Goal: Task Accomplishment & Management: Complete application form

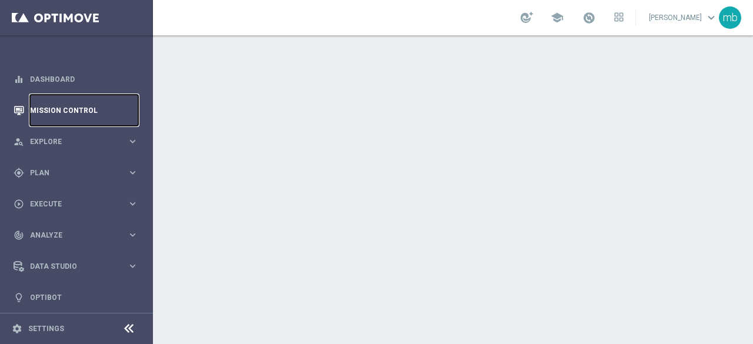
click at [81, 115] on link "Mission Control" at bounding box center [84, 110] width 108 height 31
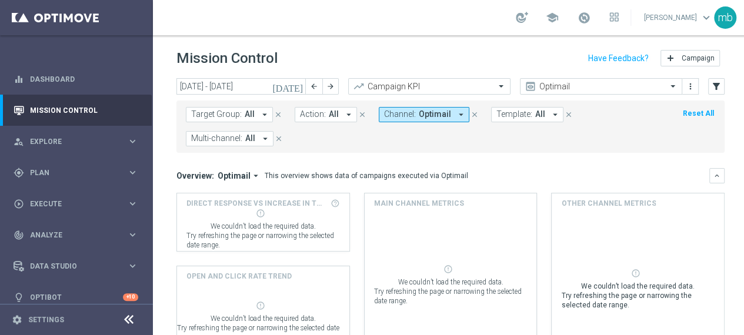
click at [511, 159] on mini-dashboard "Overview: Optimail arrow_drop_down This overview shows data of campaigns execut…" at bounding box center [451, 261] width 548 height 217
click at [262, 116] on icon "arrow_drop_down" at bounding box center [264, 114] width 11 height 11
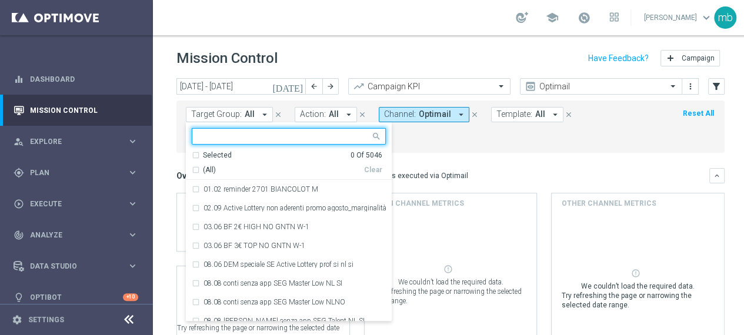
click at [449, 153] on mini-dashboard "Overview: Optimail arrow_drop_down This overview shows data of campaigns execut…" at bounding box center [451, 261] width 548 height 217
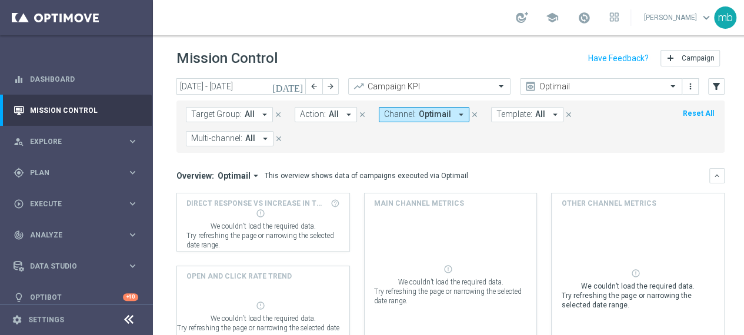
click at [266, 139] on icon "arrow_drop_down" at bounding box center [265, 139] width 11 height 11
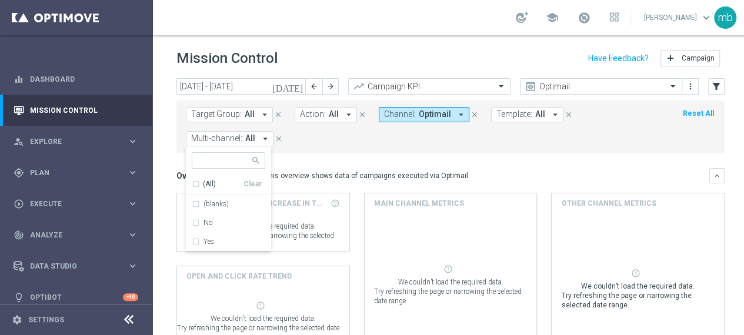
click at [344, 148] on div "Target Group: All arrow_drop_down close Action: All arrow_drop_down close Chann…" at bounding box center [451, 127] width 548 height 52
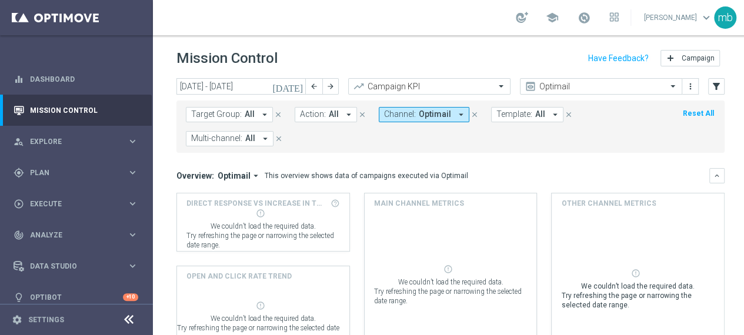
click at [345, 115] on icon "arrow_drop_down" at bounding box center [349, 114] width 11 height 11
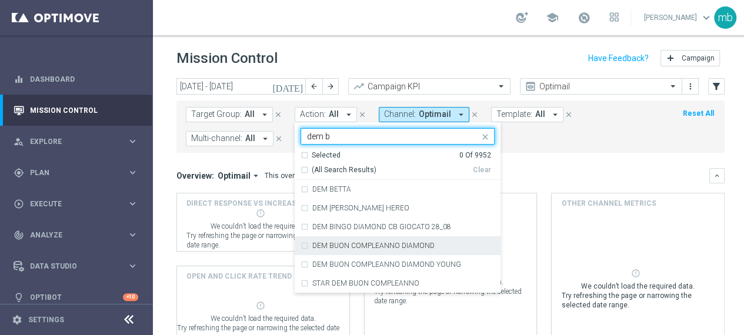
click at [364, 249] on label "DEM BUON COMPLEANNO DIAMOND" at bounding box center [373, 245] width 122 height 7
type input "dem b"
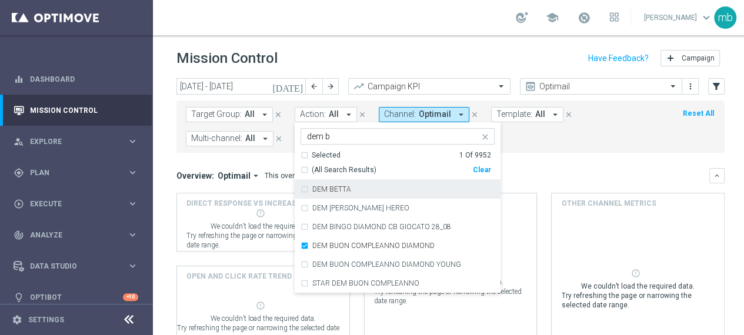
click at [547, 159] on mini-dashboard "Overview: Optimail arrow_drop_down This overview shows data of campaigns execut…" at bounding box center [451, 261] width 548 height 217
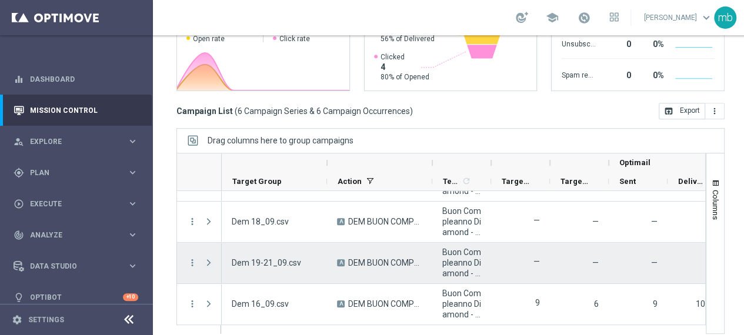
click at [211, 261] on span at bounding box center [209, 262] width 11 height 9
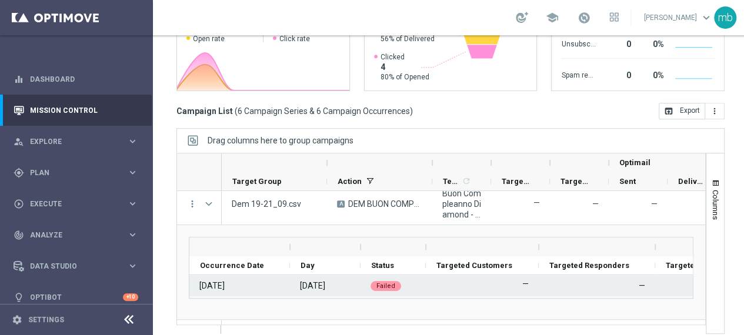
click at [387, 282] on span "Failed" at bounding box center [386, 286] width 19 height 8
click at [225, 287] on div "[DATE]" at bounding box center [211, 286] width 25 height 11
click at [311, 282] on div "[DATE]" at bounding box center [312, 286] width 25 height 11
click at [393, 285] on div "Failed" at bounding box center [386, 286] width 31 height 10
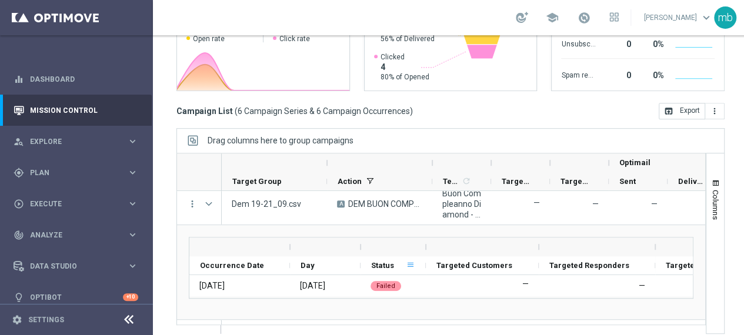
click at [409, 262] on span at bounding box center [410, 265] width 9 height 9
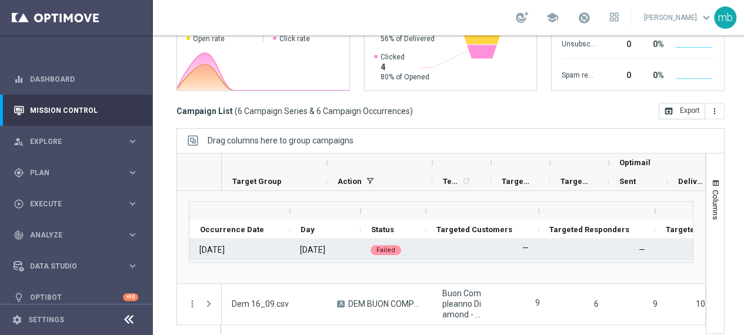
click at [269, 249] on div "[DATE]" at bounding box center [239, 249] width 101 height 21
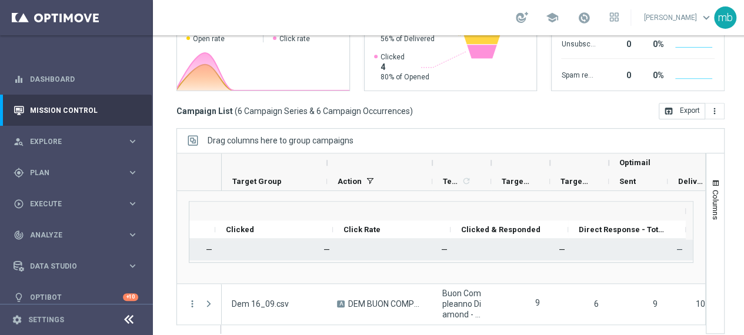
click at [672, 249] on div "—" at bounding box center [634, 249] width 118 height 21
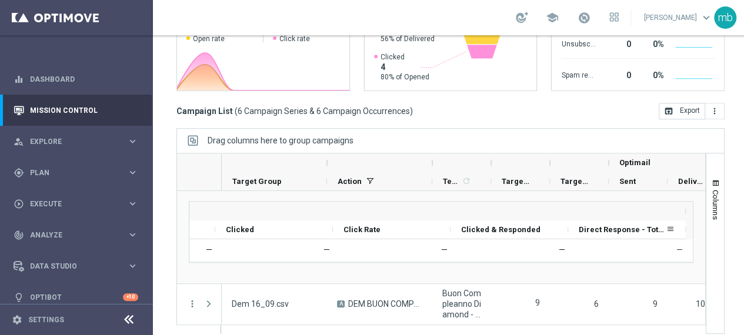
click at [594, 234] on div "Direct Response - Total KPI" at bounding box center [622, 230] width 87 height 18
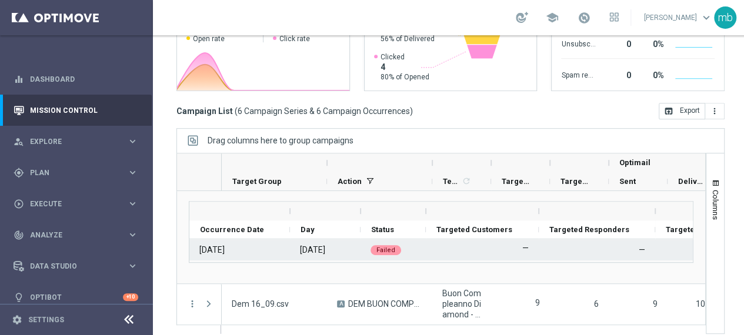
click at [290, 254] on div "[DATE]" at bounding box center [325, 249] width 71 height 21
click at [389, 251] on span "Failed" at bounding box center [386, 251] width 19 height 8
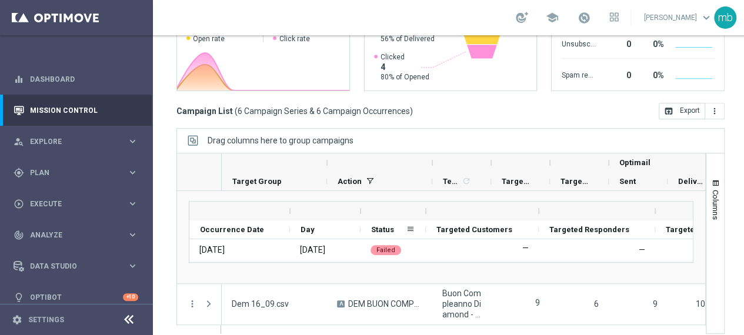
click at [392, 227] on span "Status" at bounding box center [382, 229] width 23 height 9
click at [401, 227] on span at bounding box center [401, 229] width 9 height 9
click at [371, 231] on span "Status" at bounding box center [382, 229] width 22 height 9
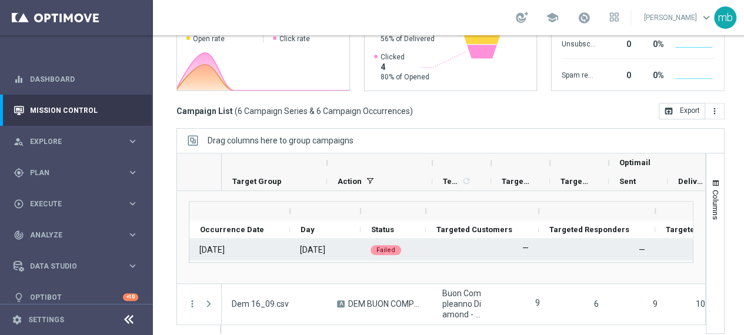
click at [381, 252] on span "Failed" at bounding box center [386, 251] width 19 height 8
click at [225, 251] on div "[DATE]" at bounding box center [211, 250] width 25 height 11
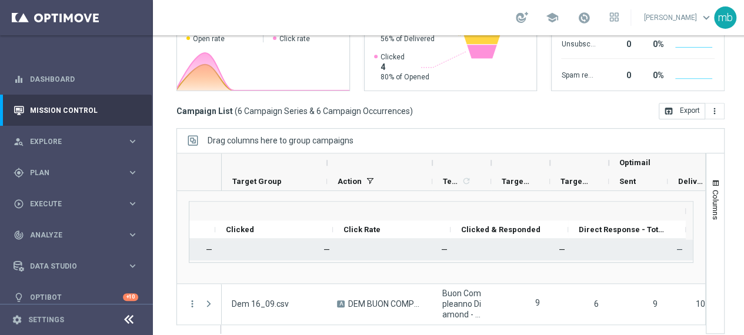
click at [671, 250] on div "—" at bounding box center [634, 249] width 118 height 21
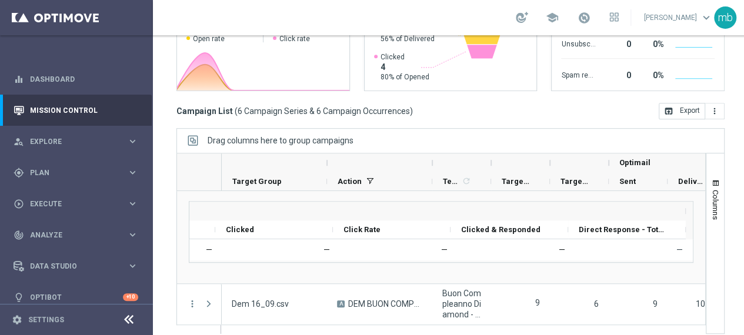
drag, startPoint x: 654, startPoint y: 270, endPoint x: 237, endPoint y: 282, distance: 417.9
click at [237, 282] on div "Drag here to set row groups Drag here to set column labels Optimail Delivery Ra…" at bounding box center [441, 236] width 528 height 95
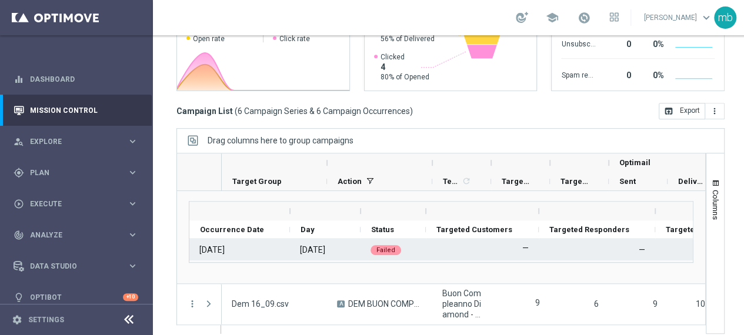
click at [204, 251] on div "[DATE]" at bounding box center [211, 250] width 25 height 11
click at [300, 245] on div "[DATE]" at bounding box center [312, 250] width 25 height 11
click at [387, 247] on span "Failed" at bounding box center [386, 251] width 19 height 8
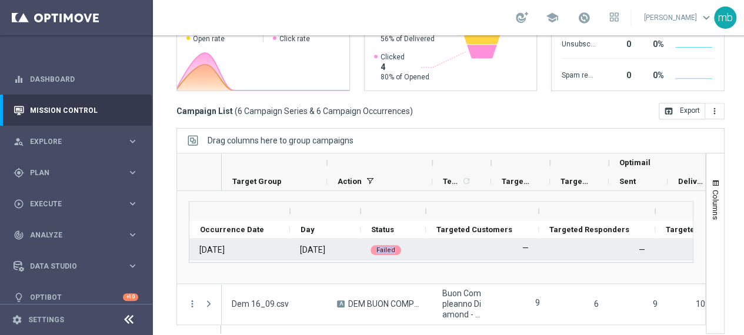
click at [387, 247] on span "Failed" at bounding box center [386, 251] width 19 height 8
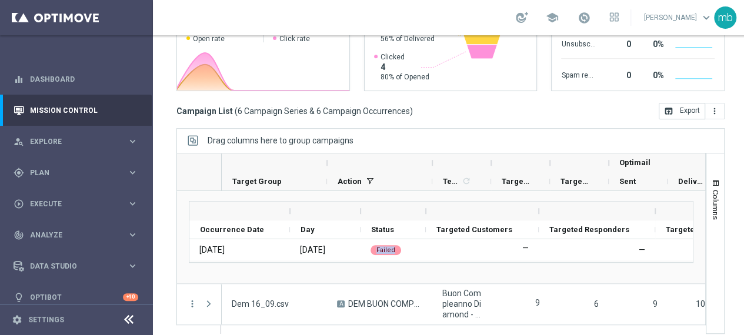
click at [197, 172] on div at bounding box center [187, 181] width 21 height 19
click at [250, 228] on div "Occurrence Date" at bounding box center [235, 230] width 70 height 18
click at [275, 225] on span at bounding box center [274, 229] width 9 height 9
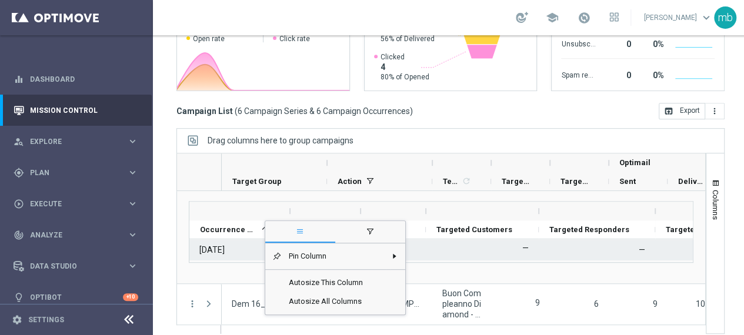
click at [466, 244] on div "—" at bounding box center [482, 249] width 113 height 21
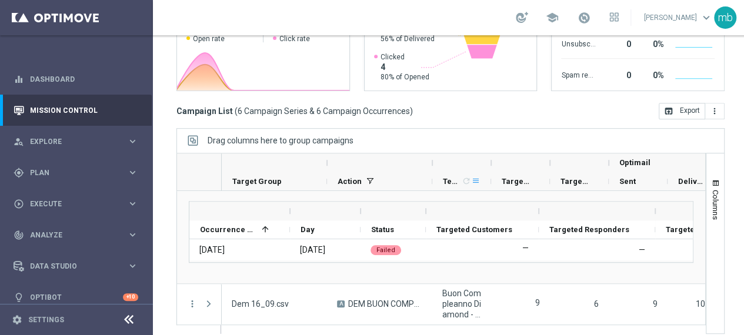
click at [475, 177] on span at bounding box center [475, 181] width 9 height 9
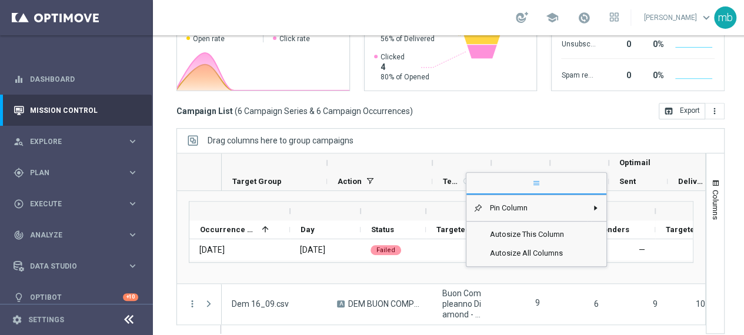
click at [441, 221] on div "Targeted Customers" at bounding box center [478, 230] width 82 height 18
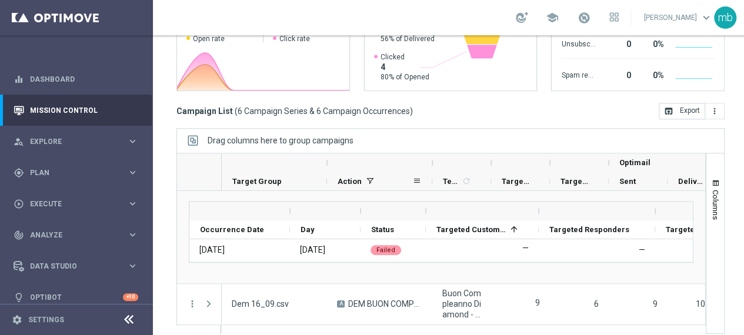
click at [363, 172] on div "Action" at bounding box center [375, 181] width 75 height 18
click at [190, 135] on span at bounding box center [193, 140] width 11 height 11
click at [235, 136] on span "Drag columns here to group campaigns" at bounding box center [281, 140] width 146 height 9
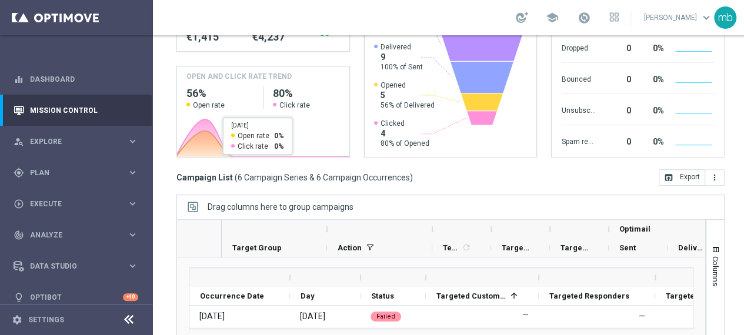
scroll to position [267, 0]
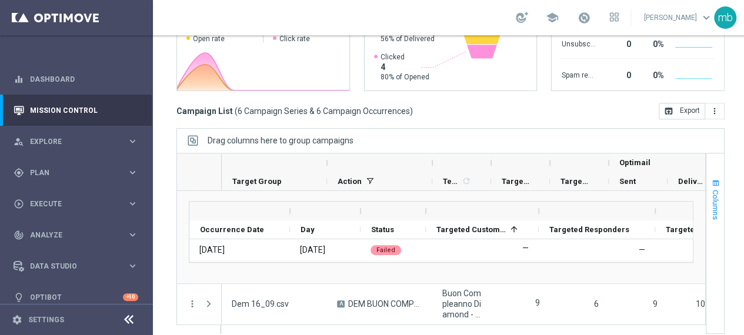
click at [718, 179] on span "button" at bounding box center [715, 183] width 9 height 9
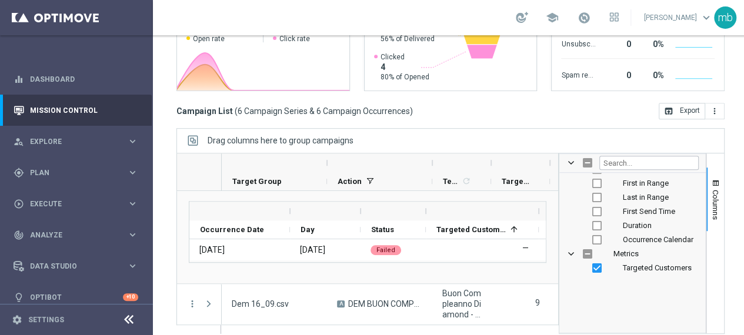
scroll to position [235, 0]
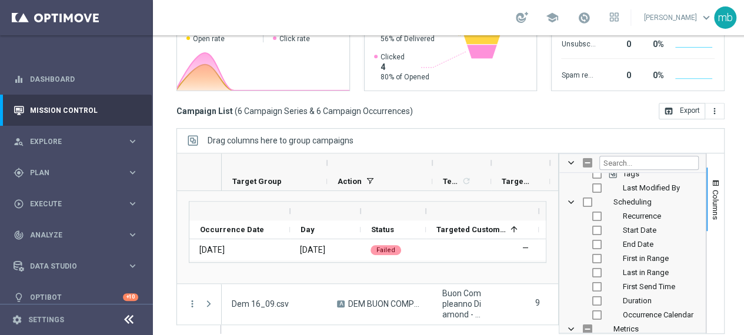
click at [428, 205] on div at bounding box center [482, 211] width 113 height 19
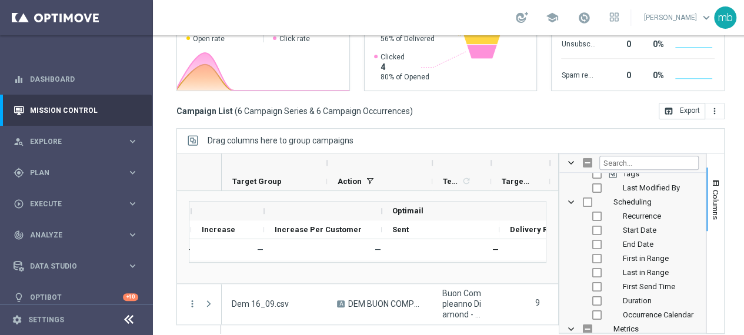
scroll to position [0, 591]
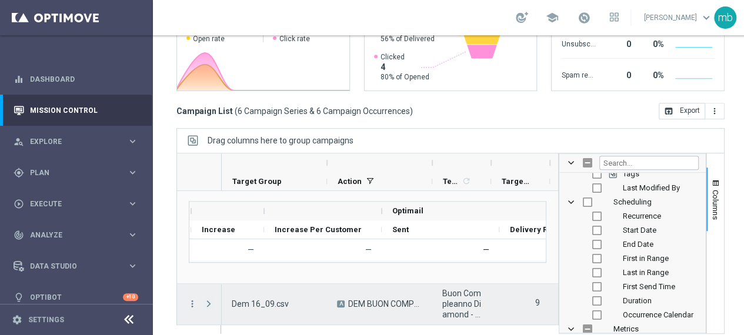
click at [205, 299] on span at bounding box center [209, 303] width 11 height 9
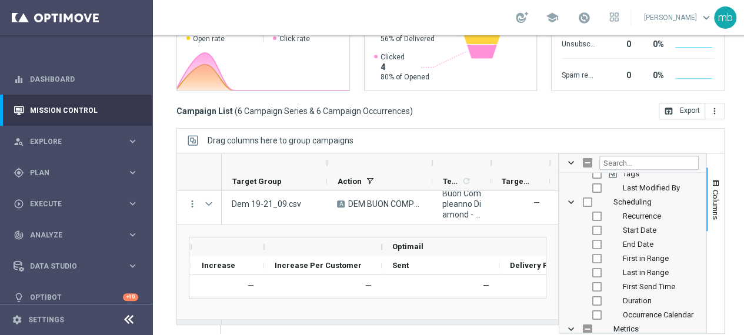
scroll to position [149, 0]
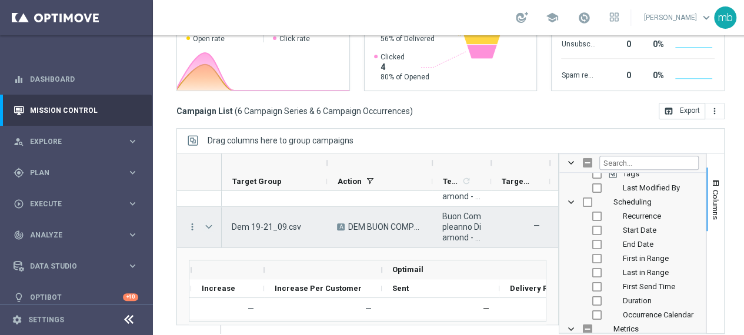
click at [209, 222] on span at bounding box center [209, 226] width 11 height 9
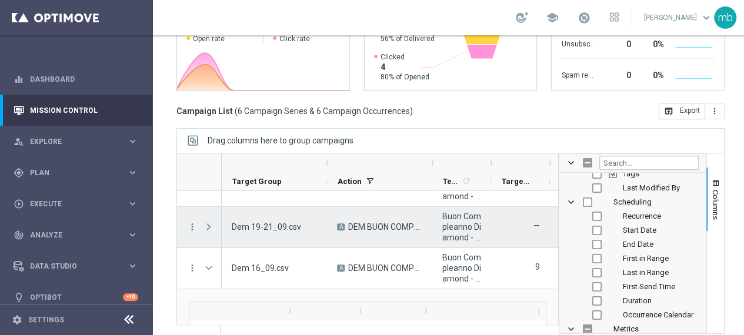
click at [209, 222] on span at bounding box center [209, 226] width 11 height 9
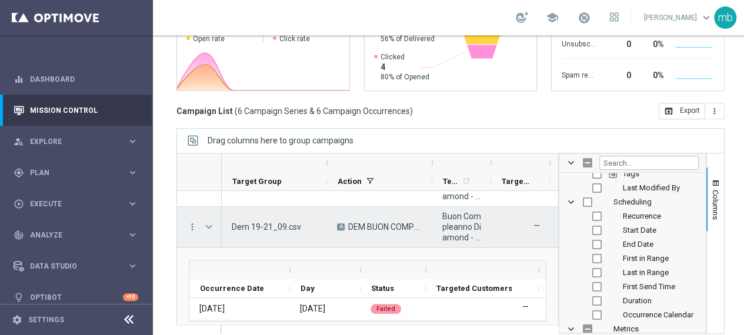
click at [185, 216] on div "more_vert" at bounding box center [187, 227] width 21 height 41
click at [192, 222] on icon "more_vert" at bounding box center [192, 227] width 11 height 11
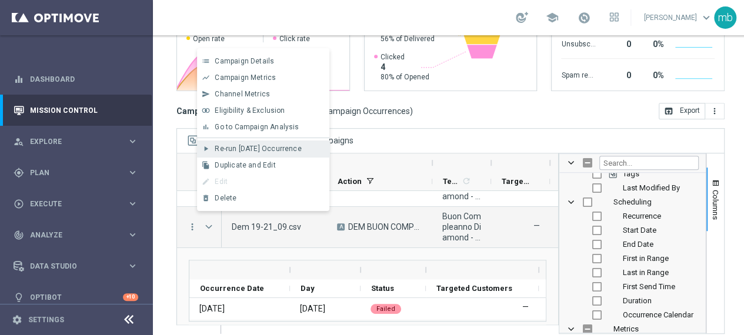
click at [240, 150] on span "Re-run [DATE] Occurrence" at bounding box center [258, 149] width 86 height 8
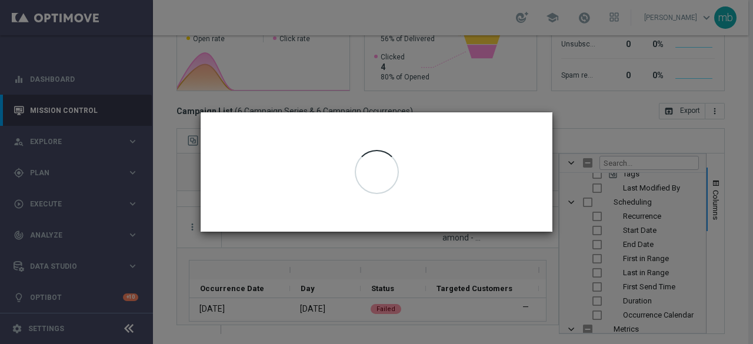
click at [373, 204] on div at bounding box center [377, 171] width 352 height 119
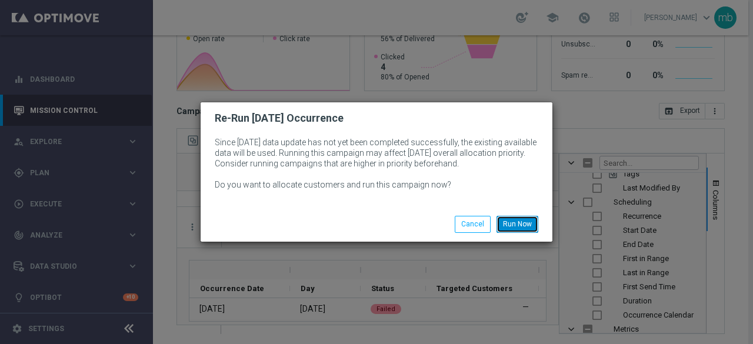
click at [511, 228] on button "Run Now" at bounding box center [518, 224] width 42 height 16
drag, startPoint x: 322, startPoint y: 329, endPoint x: 351, endPoint y: 325, distance: 28.5
click at [351, 325] on modal-container "Re-Run [DATE] Occurrence Since [DATE] data update has not yet been completed su…" at bounding box center [376, 172] width 753 height 344
click at [514, 227] on button "Run Now" at bounding box center [518, 224] width 42 height 16
drag, startPoint x: 318, startPoint y: 328, endPoint x: 394, endPoint y: 330, distance: 76.5
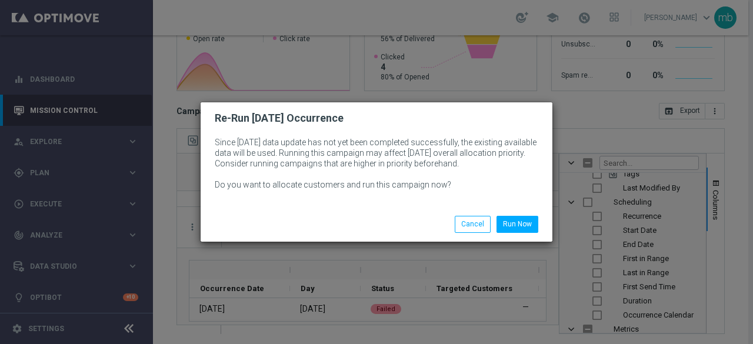
click at [394, 330] on modal-container "Re-Run [DATE] Occurrence Since [DATE] data update has not yet been completed su…" at bounding box center [376, 172] width 753 height 344
drag, startPoint x: 329, startPoint y: 327, endPoint x: 372, endPoint y: 328, distance: 43.0
click at [372, 328] on modal-container "Re-Run [DATE] Occurrence Since [DATE] data update has not yet been completed su…" at bounding box center [376, 172] width 753 height 344
click at [466, 224] on button "Cancel" at bounding box center [473, 224] width 36 height 16
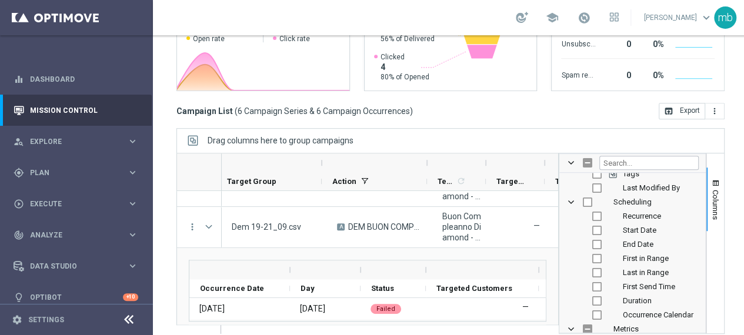
scroll to position [0, 149]
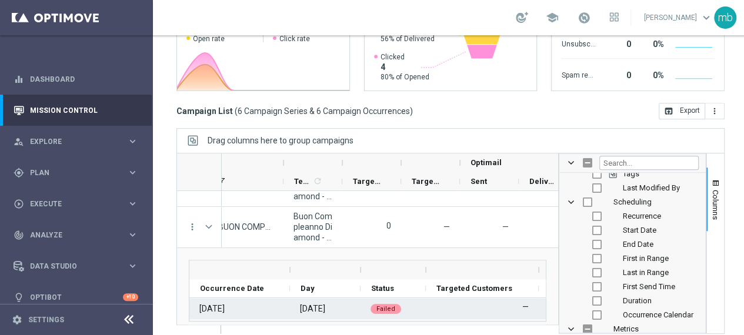
click at [411, 311] on div "Failed" at bounding box center [393, 308] width 65 height 21
click at [411, 308] on div "Failed" at bounding box center [393, 308] width 65 height 21
click at [380, 309] on span "Failed" at bounding box center [386, 309] width 19 height 8
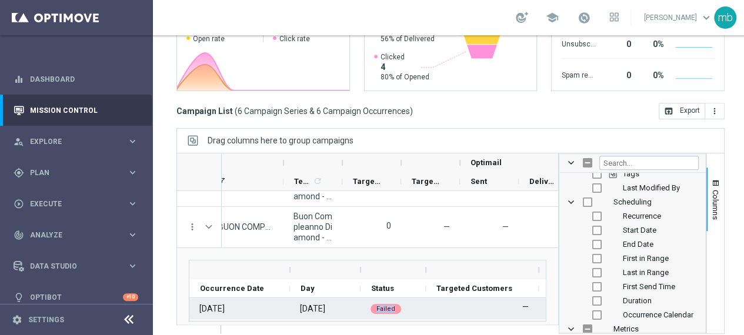
click at [380, 309] on span "Failed" at bounding box center [386, 309] width 19 height 8
click at [394, 305] on div "Failed" at bounding box center [386, 309] width 31 height 10
click at [424, 298] on div "Failed" at bounding box center [393, 308] width 65 height 21
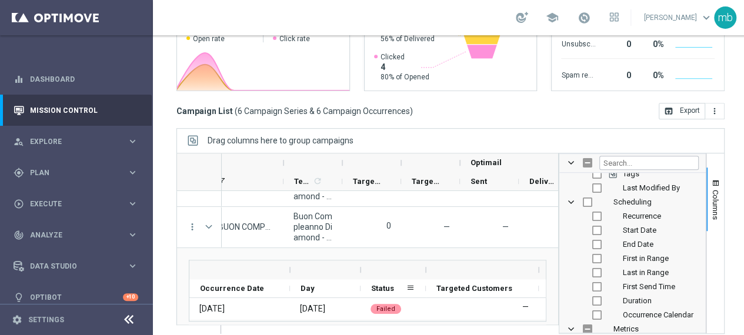
click at [425, 291] on div at bounding box center [426, 288] width 5 height 18
click at [428, 288] on div "Targeted Customers" at bounding box center [482, 288] width 113 height 19
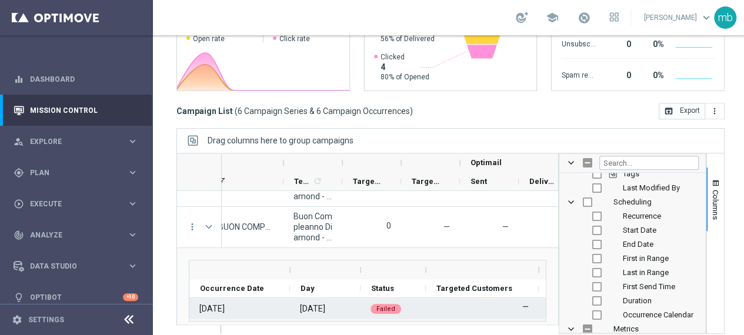
click at [424, 303] on div "Failed" at bounding box center [393, 308] width 65 height 21
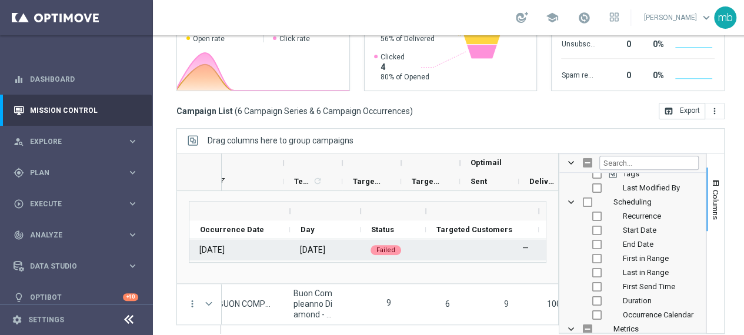
click at [525, 248] on label "—" at bounding box center [525, 248] width 6 height 11
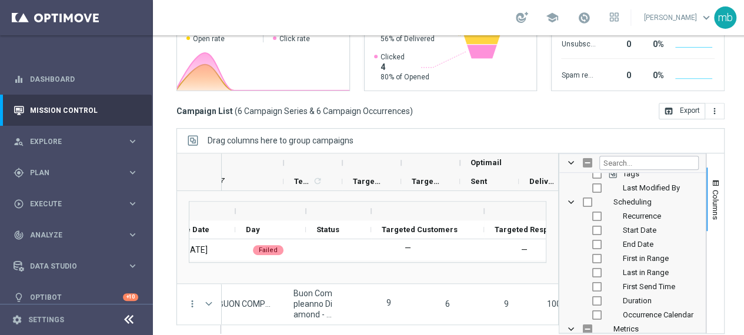
scroll to position [0, 0]
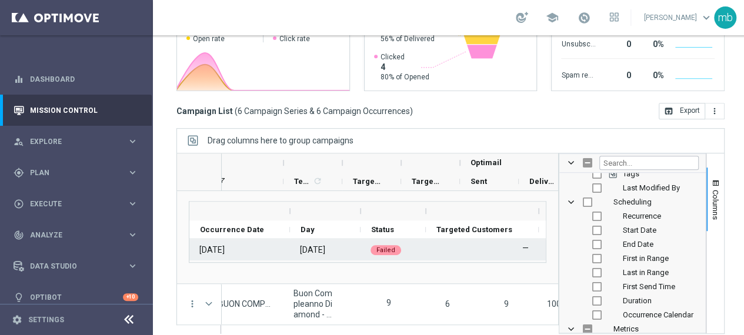
click at [213, 251] on div "[DATE]" at bounding box center [211, 250] width 25 height 11
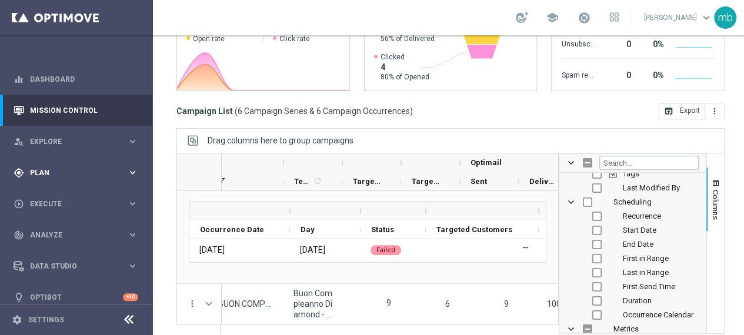
click at [132, 171] on icon "keyboard_arrow_right" at bounding box center [132, 172] width 11 height 11
click at [56, 231] on span "Templates" at bounding box center [73, 232] width 84 height 7
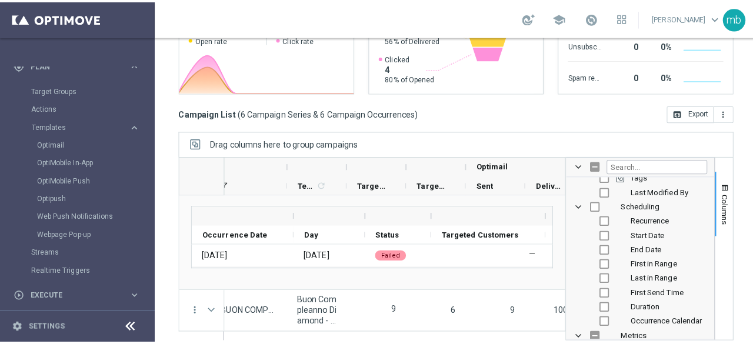
scroll to position [59, 0]
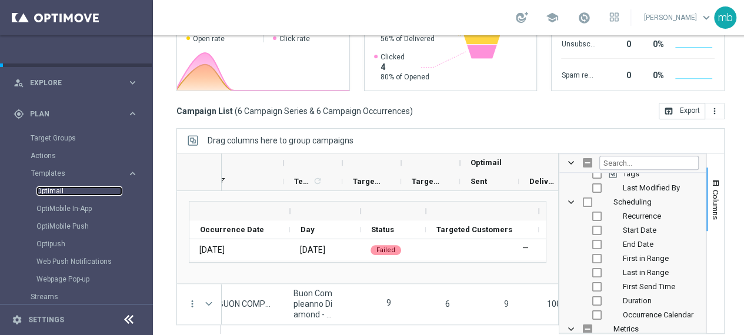
click at [55, 195] on link "Optimail" at bounding box center [79, 191] width 86 height 9
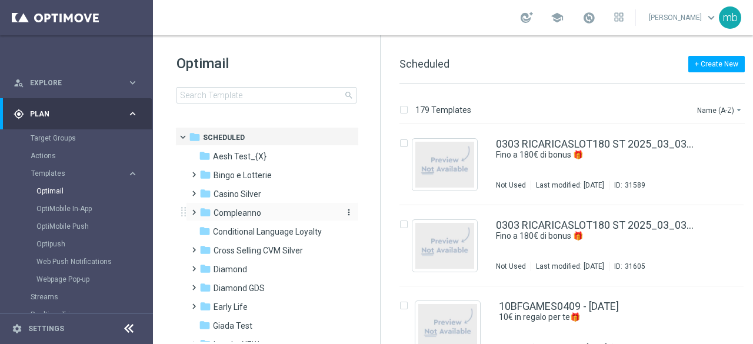
click at [216, 208] on span "Compleanno" at bounding box center [238, 213] width 48 height 11
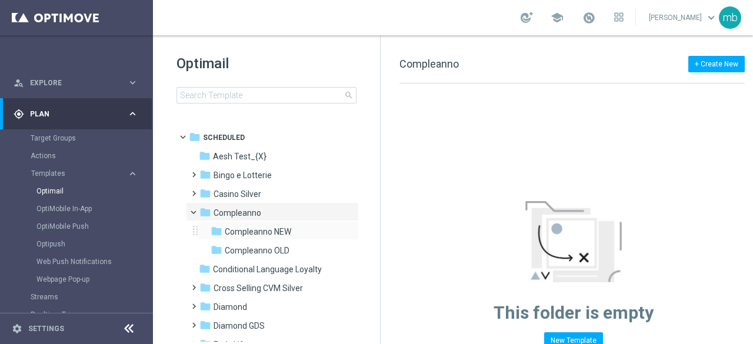
scroll to position [59, 0]
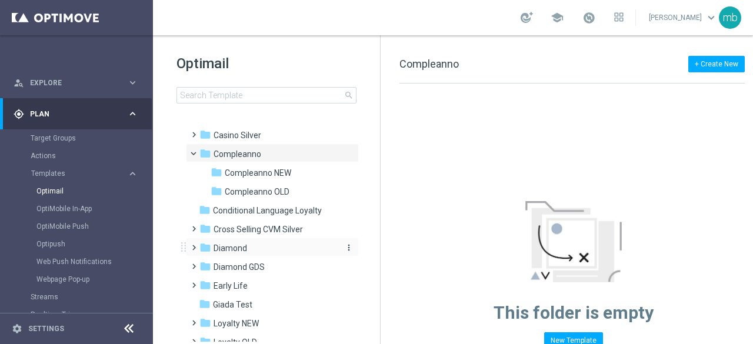
click at [241, 245] on span "Diamond" at bounding box center [231, 248] width 34 height 11
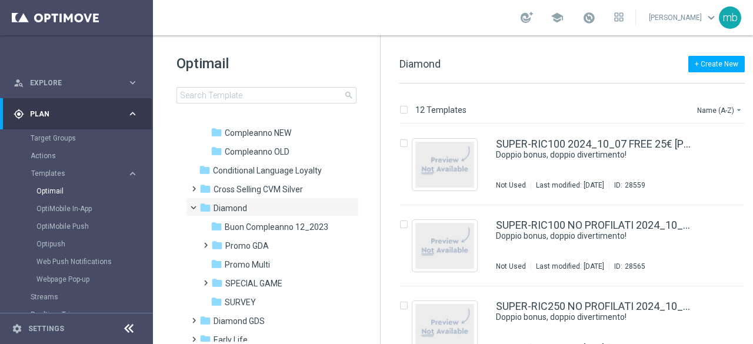
scroll to position [118, 0]
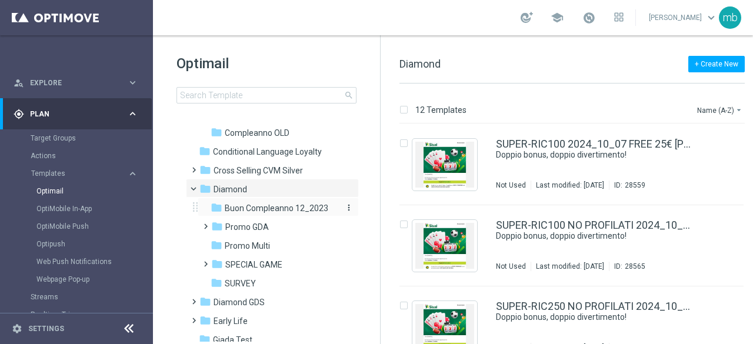
click at [249, 208] on span "Buon Compleanno 12_2023" at bounding box center [277, 208] width 104 height 11
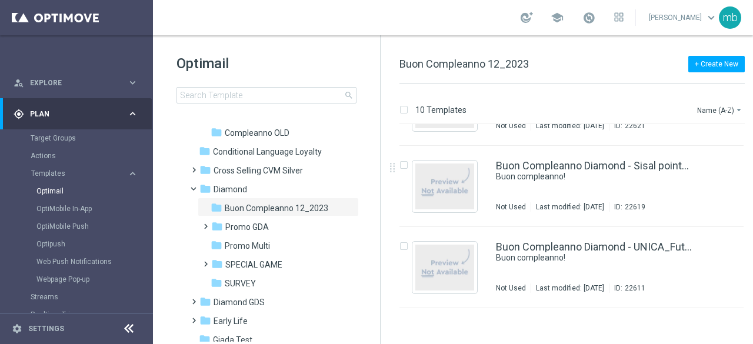
scroll to position [471, 0]
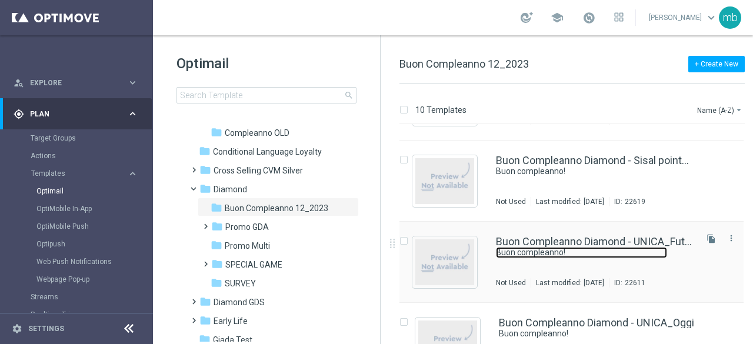
click at [574, 252] on link "Buon compleanno!" at bounding box center [581, 252] width 171 height 11
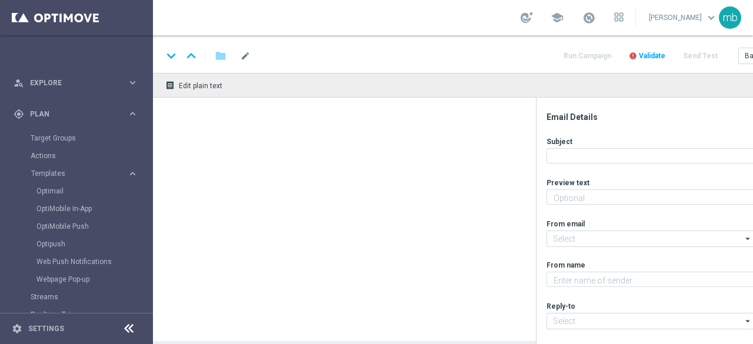
type textarea "Ti aspetta una sorpresa…"
type input "[EMAIL_ADDRESS][DOMAIN_NAME]"
type textarea "Sisal"
type input "[EMAIL_ADDRESS][DOMAIN_NAME]"
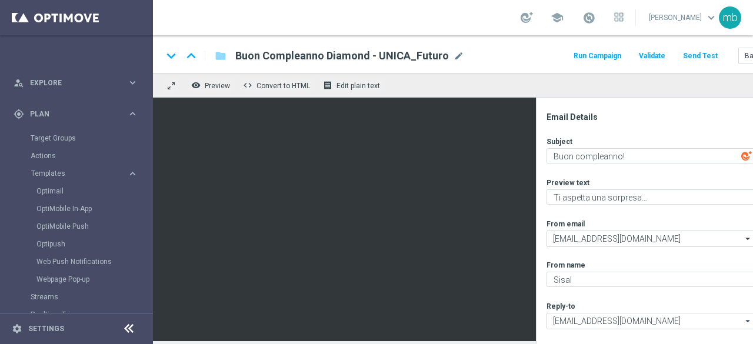
click at [684, 78] on div "remove_red_eye Preview code Convert to HTML receipt Edit plain text" at bounding box center [465, 85] width 625 height 25
click at [602, 57] on button "Run Campaign" at bounding box center [597, 56] width 51 height 16
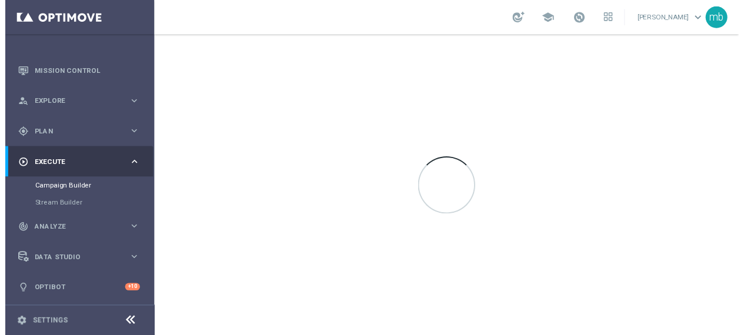
scroll to position [38, 0]
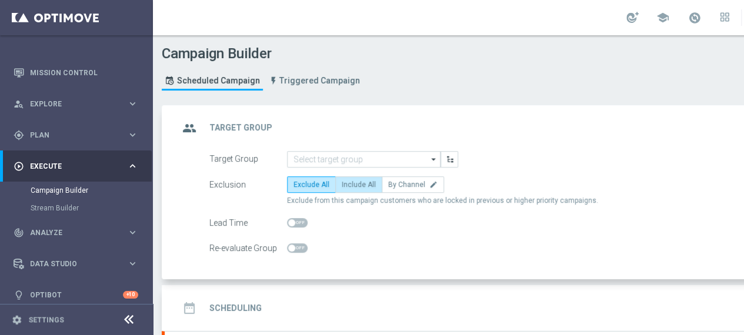
click at [366, 185] on span "Include All" at bounding box center [359, 185] width 34 height 8
click at [349, 185] on input "Include All" at bounding box center [346, 187] width 8 height 8
radio input "true"
click at [431, 157] on icon "arrow_drop_down" at bounding box center [434, 159] width 12 height 15
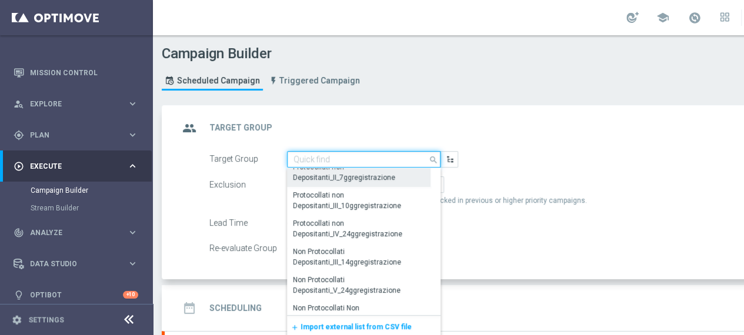
scroll to position [118, 0]
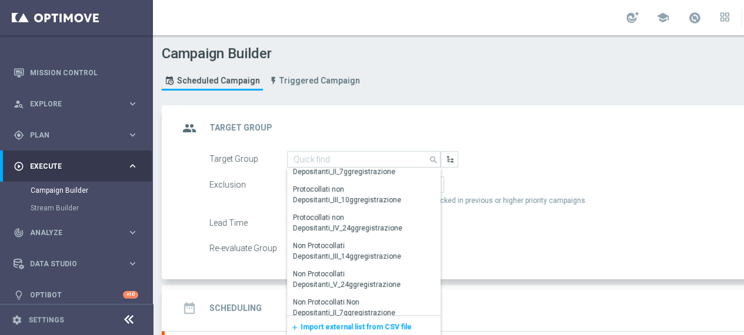
click at [344, 325] on span "Import external list from CSV file" at bounding box center [356, 327] width 111 height 8
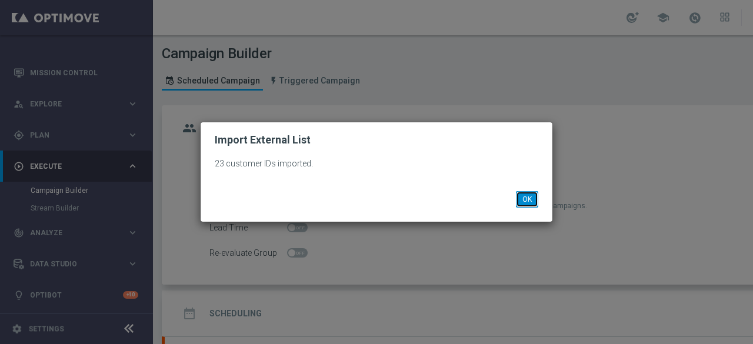
click at [532, 200] on button "OK" at bounding box center [527, 199] width 22 height 16
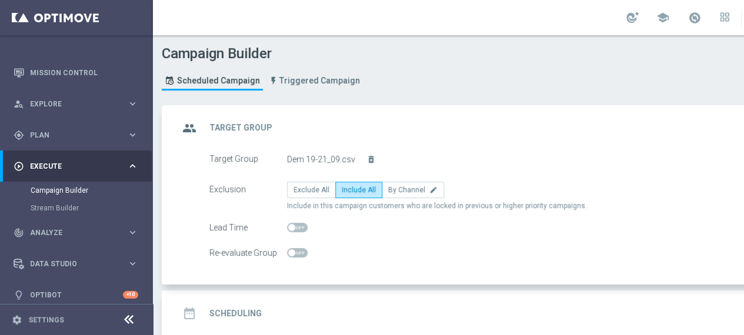
scroll to position [59, 0]
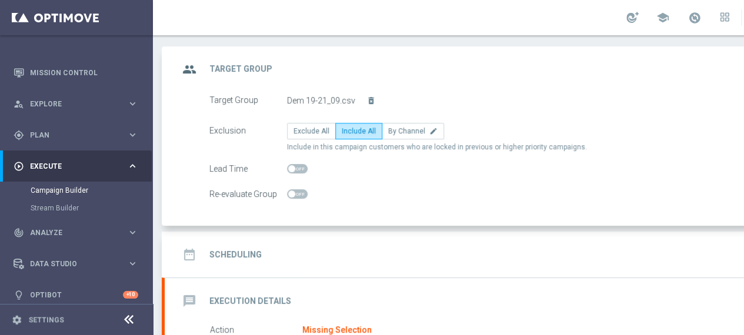
click at [244, 255] on h2 "Scheduling" at bounding box center [235, 254] width 52 height 11
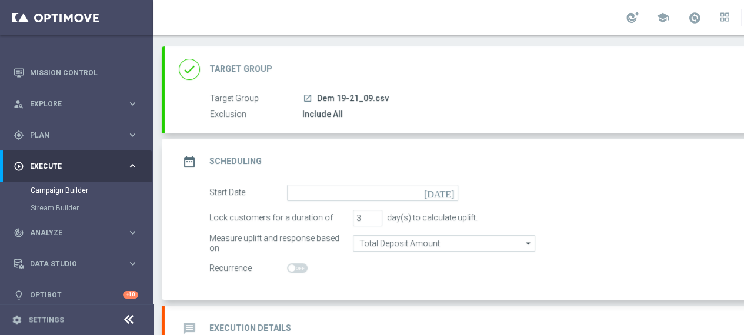
click at [451, 192] on icon "[DATE]" at bounding box center [441, 191] width 35 height 13
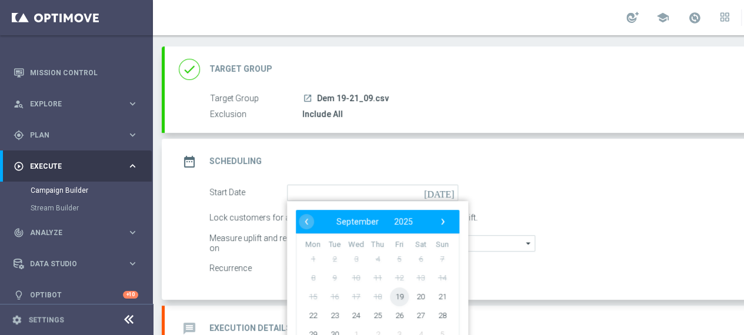
click at [399, 295] on span "19" at bounding box center [399, 296] width 19 height 19
type input "[DATE]"
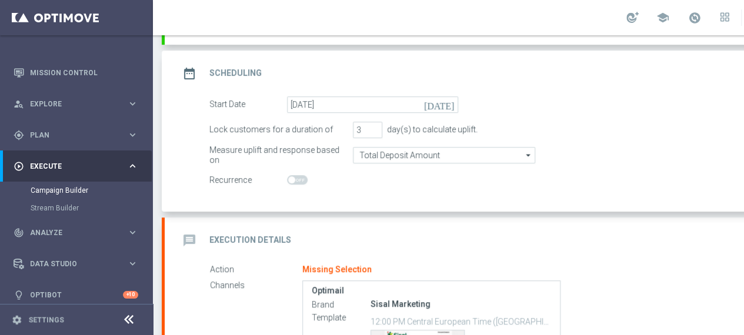
scroll to position [177, 0]
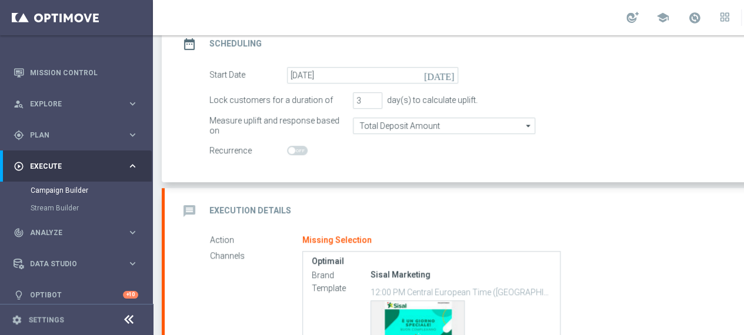
click at [258, 207] on h2 "Execution Details" at bounding box center [250, 210] width 82 height 11
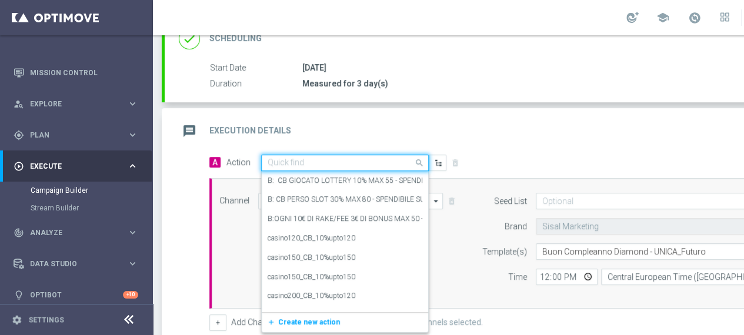
click at [420, 162] on span at bounding box center [421, 162] width 15 height 15
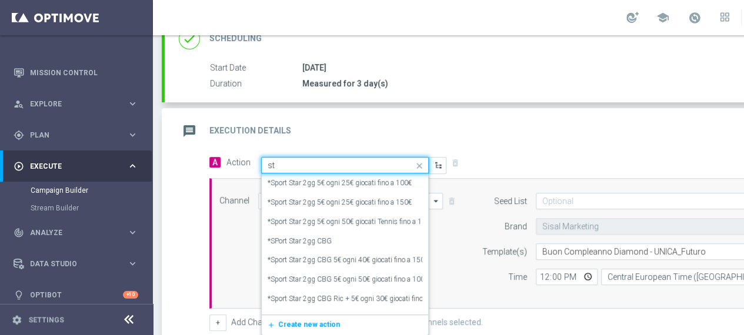
type input "s"
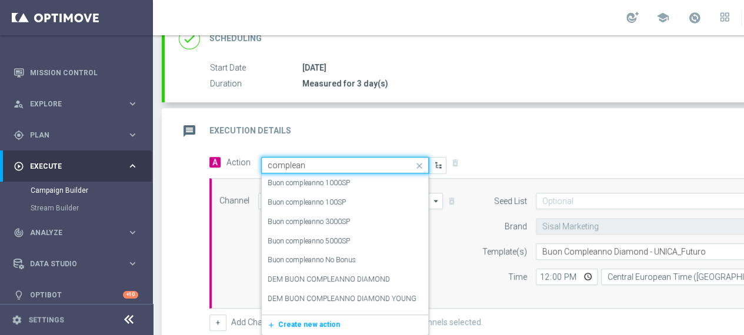
type input "compleann"
click at [339, 281] on label "DEM BUON COMPLEANNO DIAMOND" at bounding box center [329, 280] width 122 height 10
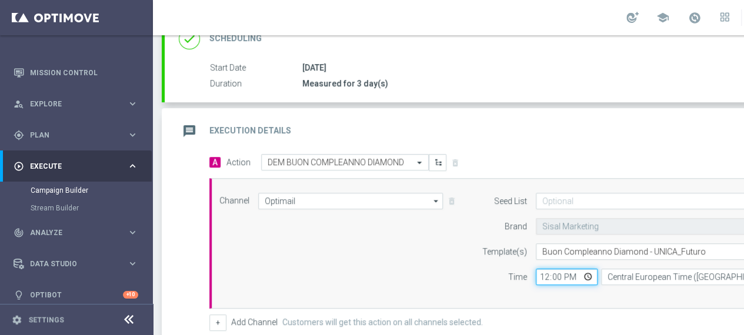
click at [588, 275] on input "12:00" at bounding box center [567, 277] width 62 height 16
type input "14:35"
click at [458, 251] on div "Channel Optimail Optimail arrow_drop_down Drag here to set row groups Drag here…" at bounding box center [518, 243] width 615 height 101
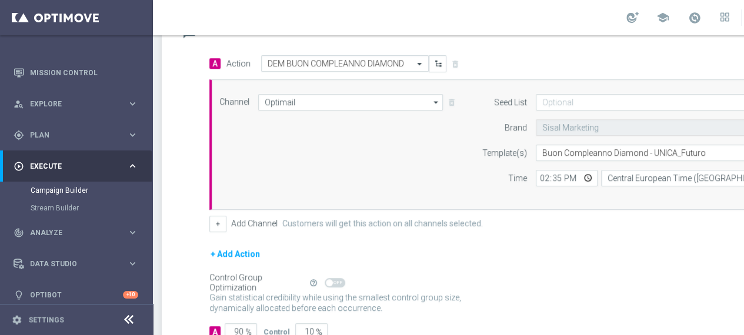
scroll to position [294, 0]
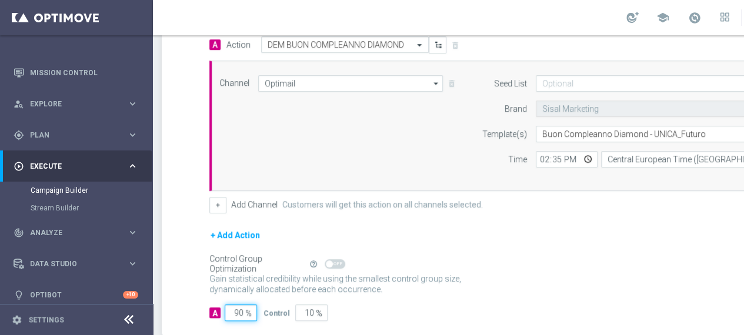
drag, startPoint x: 242, startPoint y: 311, endPoint x: 232, endPoint y: 311, distance: 10.0
click at [232, 311] on input "90" at bounding box center [241, 313] width 32 height 16
type input "1"
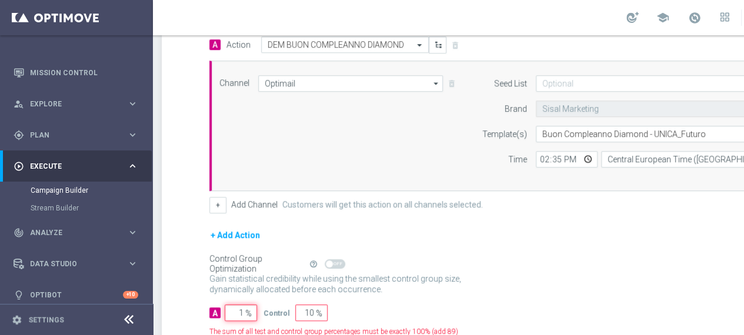
type input "99"
type input "10"
type input "90"
type input "100"
type input "0"
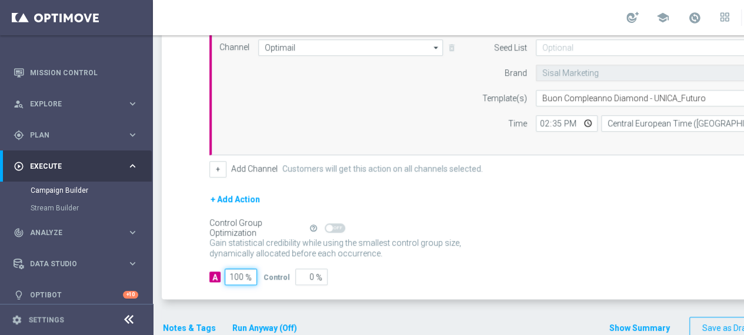
scroll to position [345, 0]
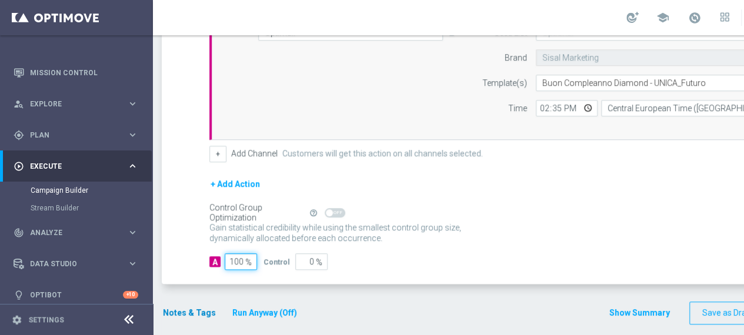
type input "100"
click at [184, 307] on button "Notes & Tags" at bounding box center [189, 313] width 55 height 15
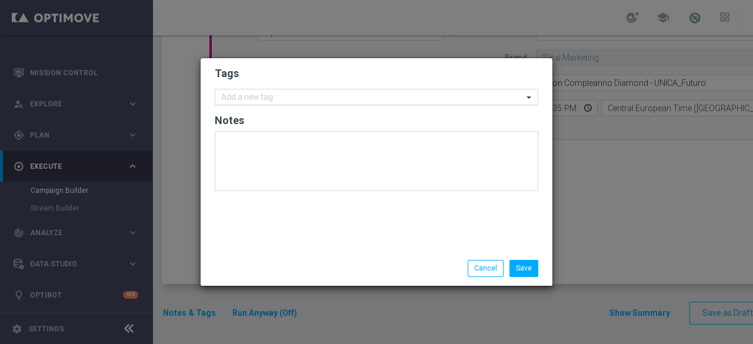
click at [267, 98] on input "text" at bounding box center [372, 98] width 302 height 10
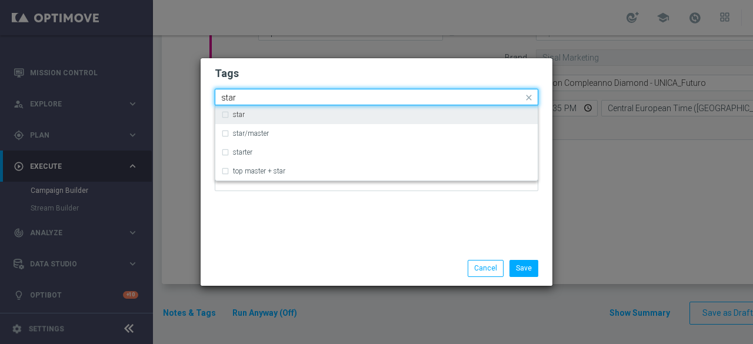
click at [237, 117] on label "star" at bounding box center [239, 114] width 12 height 7
type input "star"
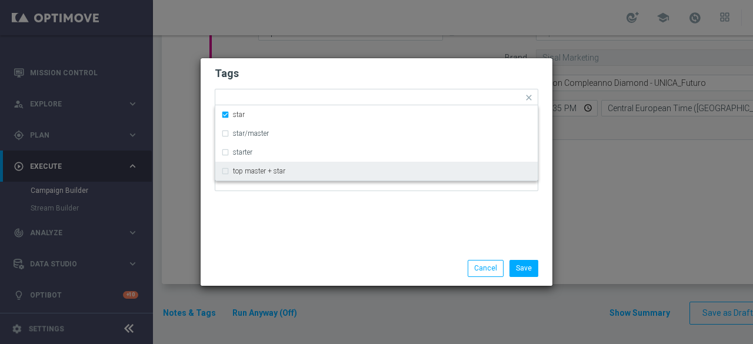
click at [254, 219] on div "Tags Quick find × star star star/master starter top master + star Notes" at bounding box center [377, 154] width 352 height 193
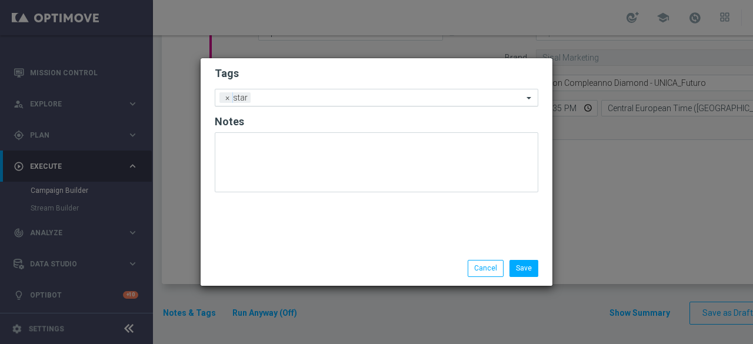
click at [282, 99] on input "text" at bounding box center [389, 99] width 268 height 10
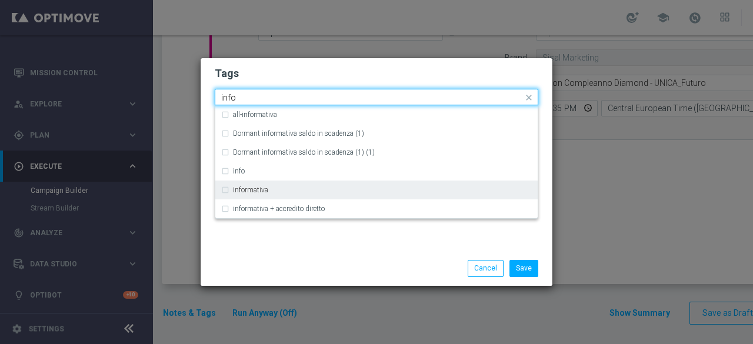
click at [264, 185] on div "informativa" at bounding box center [376, 190] width 311 height 19
type input "info"
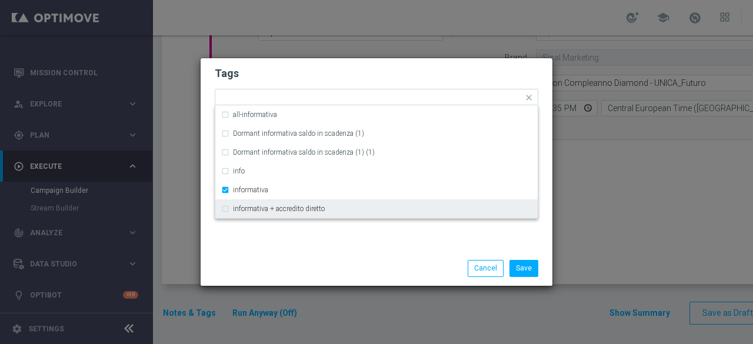
click at [287, 250] on div "Tags Quick find × star × informativa all-informativa Dormant informativa saldo …" at bounding box center [377, 154] width 352 height 193
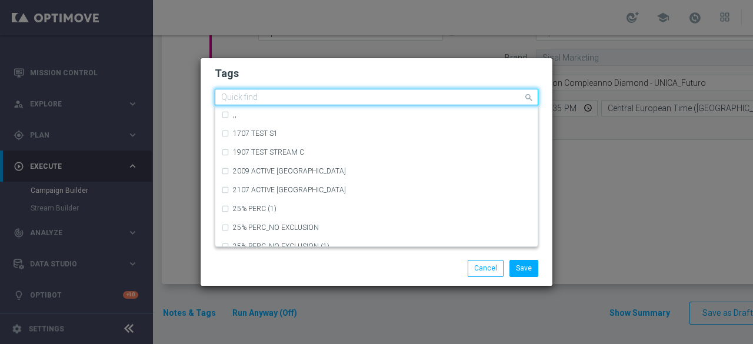
click at [344, 98] on input "text" at bounding box center [372, 98] width 302 height 10
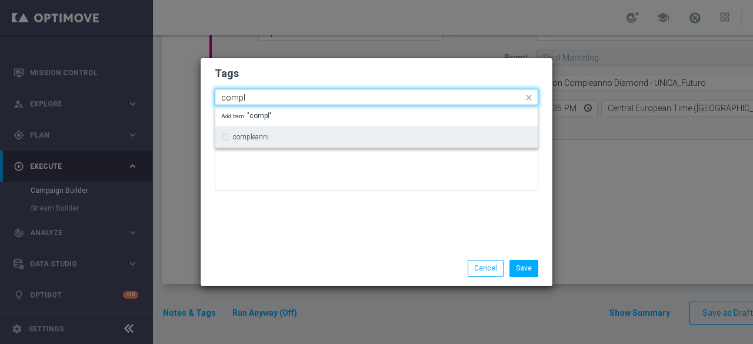
click at [297, 132] on div "compleanni" at bounding box center [376, 137] width 311 height 19
type input "compl"
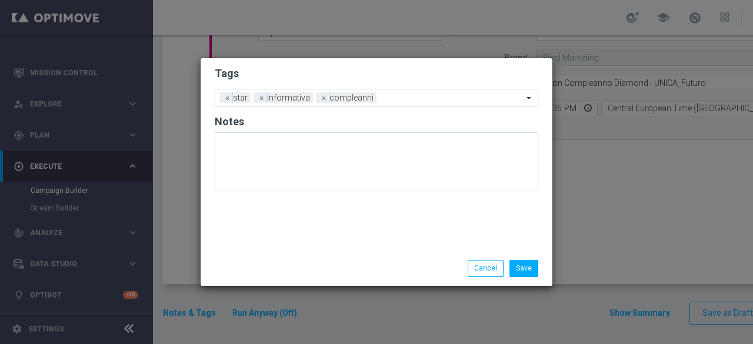
click at [302, 235] on div "Tags Add a new tag × star × informativa × compleanni Notes" at bounding box center [377, 154] width 352 height 193
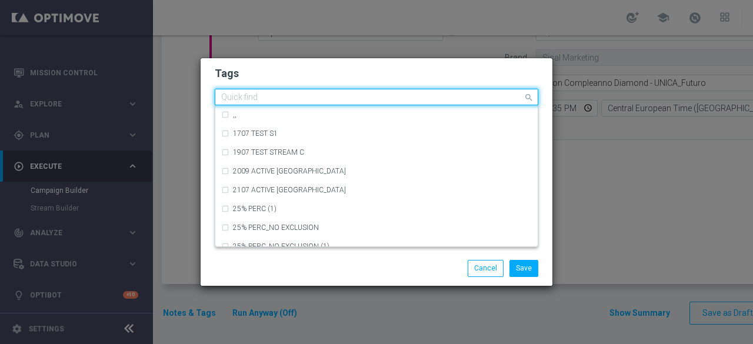
click at [391, 92] on div "Quick find × star × informativa × compleanni" at bounding box center [369, 97] width 308 height 15
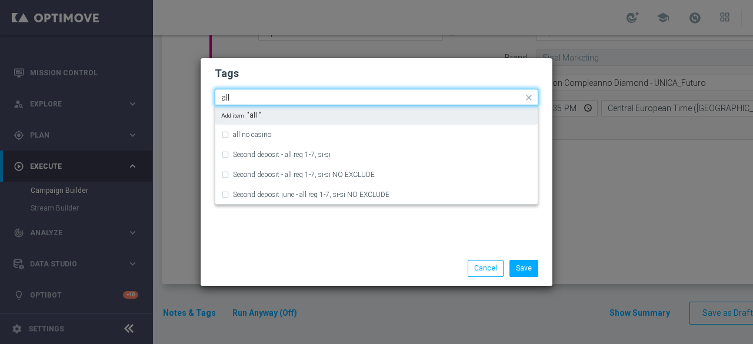
type input "all"
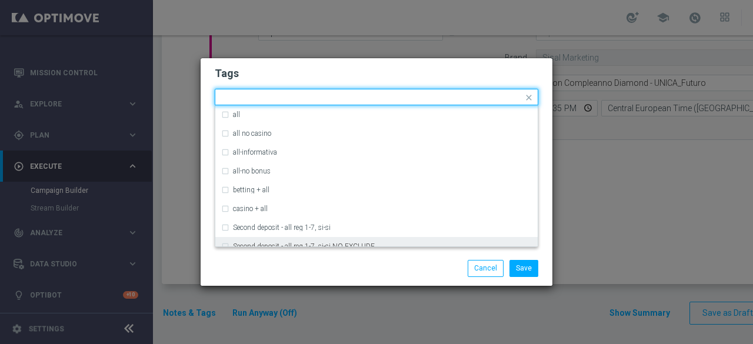
click at [339, 274] on div "Save Cancel" at bounding box center [433, 268] width 228 height 16
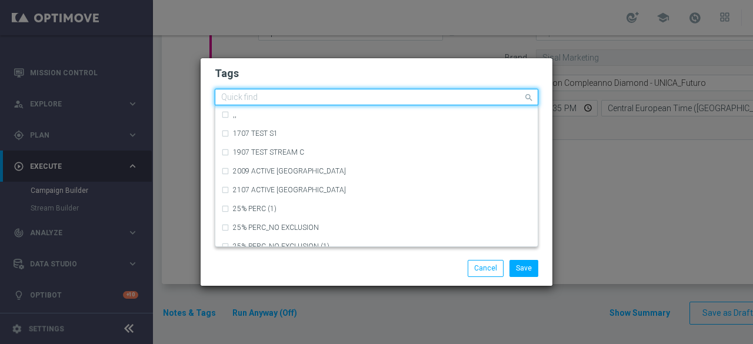
click at [422, 96] on input "text" at bounding box center [372, 98] width 302 height 10
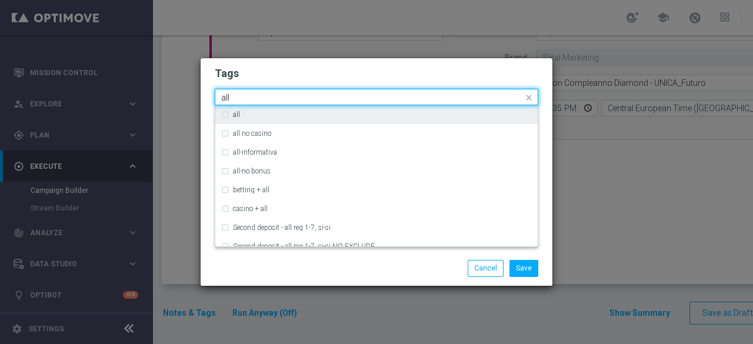
click at [315, 118] on div "all" at bounding box center [382, 114] width 299 height 7
type input "all"
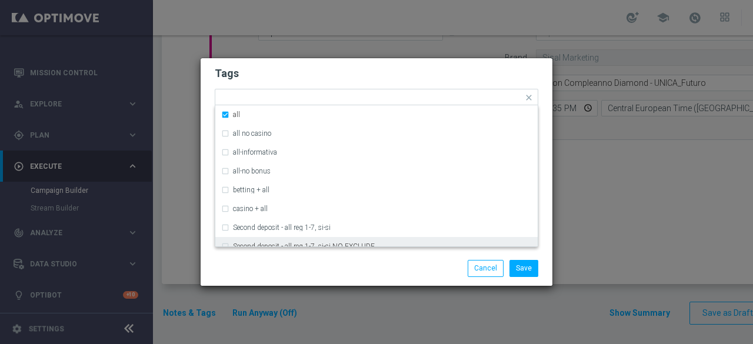
click at [319, 267] on div "Save Cancel" at bounding box center [433, 268] width 228 height 16
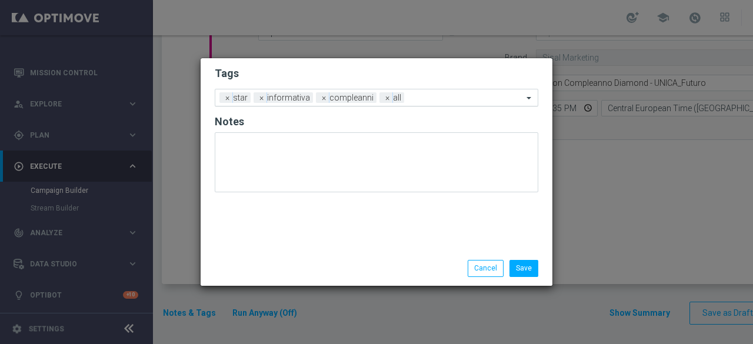
click at [428, 97] on input "text" at bounding box center [466, 99] width 114 height 10
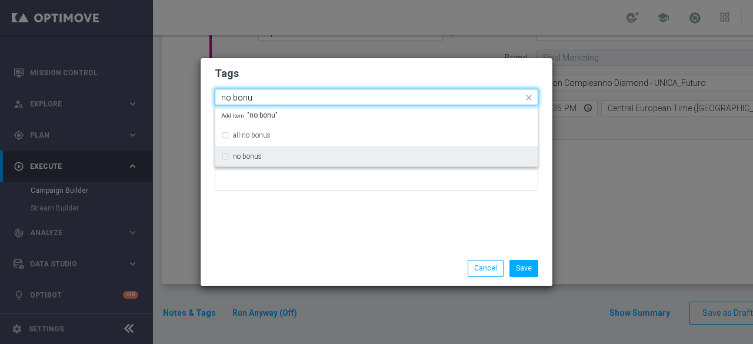
click at [281, 155] on div "no bonus" at bounding box center [382, 156] width 299 height 7
type input "no bonu"
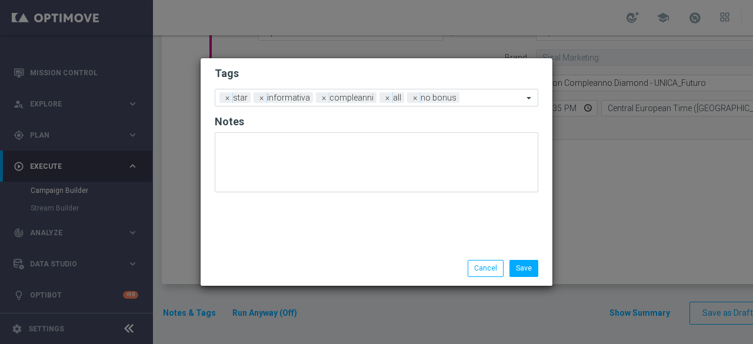
click at [281, 241] on div "Tags Add a new tag × star × informativa × compleanni × all × no bonus Notes" at bounding box center [377, 154] width 352 height 193
click at [526, 270] on button "Save" at bounding box center [524, 268] width 29 height 16
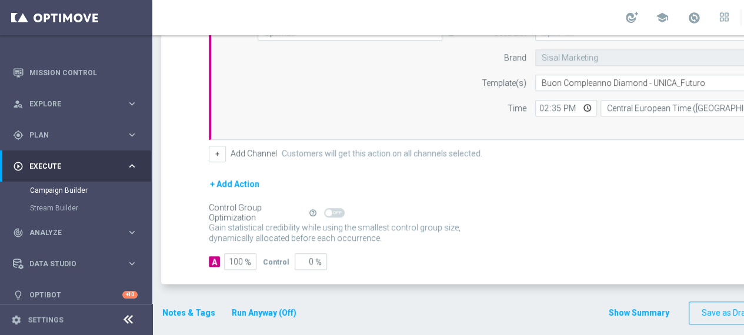
scroll to position [0, 124]
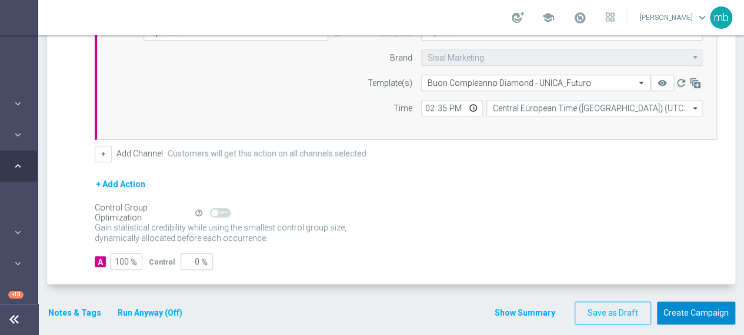
click at [702, 309] on button "Create Campaign" at bounding box center [696, 313] width 78 height 23
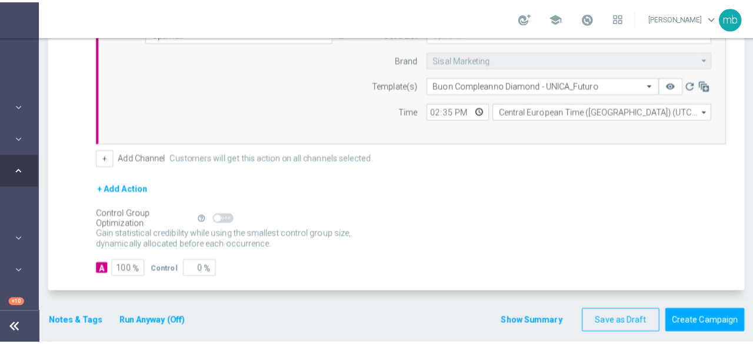
scroll to position [0, 115]
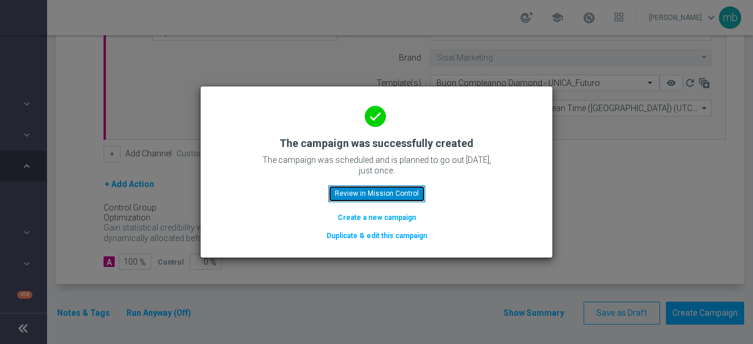
click at [405, 199] on button "Review in Mission Control" at bounding box center [376, 193] width 97 height 16
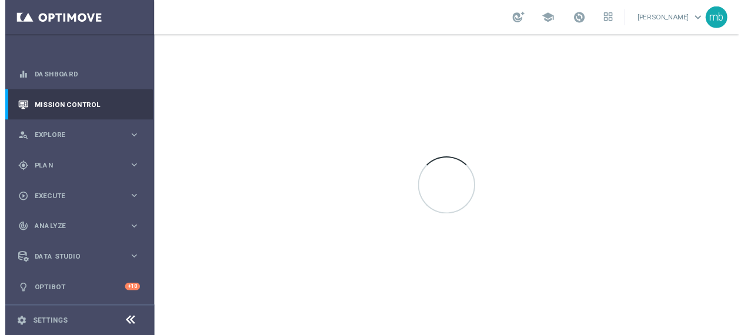
scroll to position [2, 0]
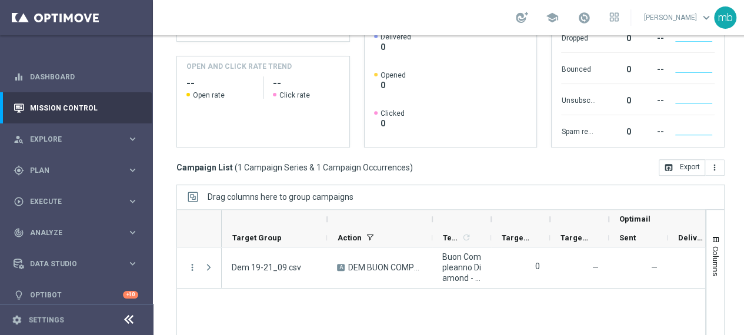
scroll to position [235, 0]
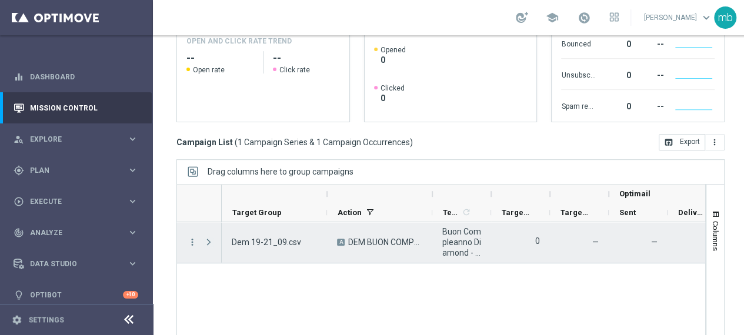
click at [205, 244] on span "Press SPACE to select this row." at bounding box center [209, 242] width 11 height 9
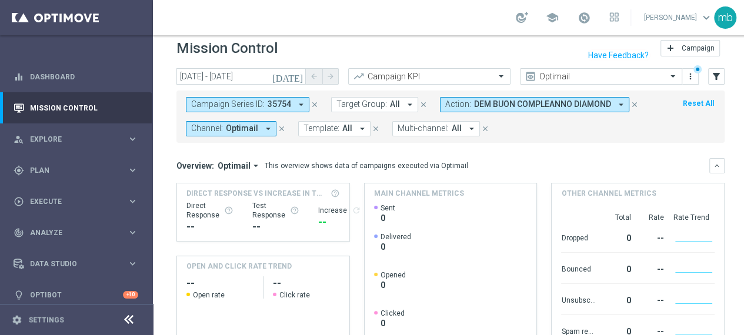
scroll to position [0, 0]
